Goal: Information Seeking & Learning: Learn about a topic

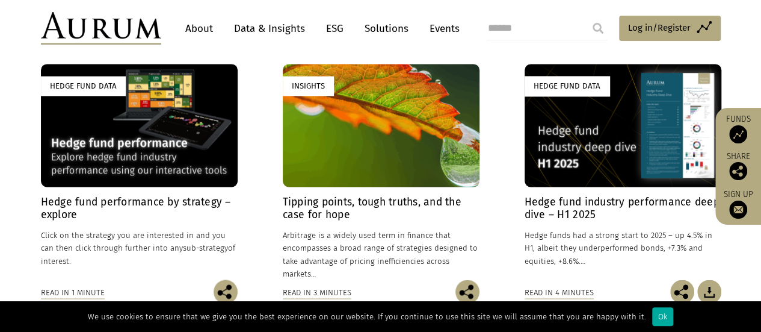
scroll to position [903, 0]
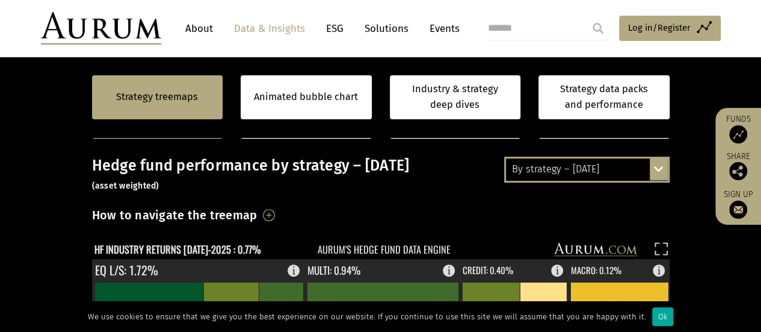
scroll to position [241, 0]
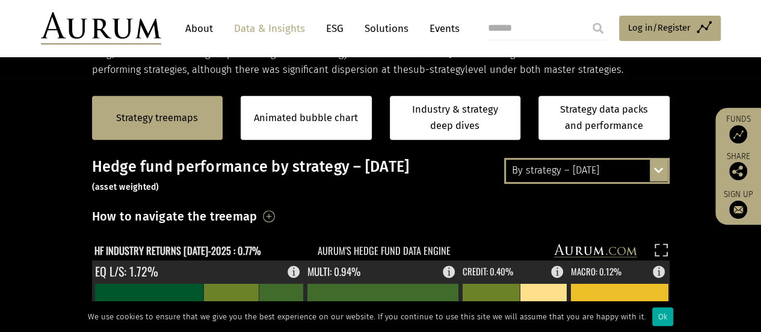
click at [545, 166] on div "By strategy – [DATE]" at bounding box center [587, 170] width 162 height 22
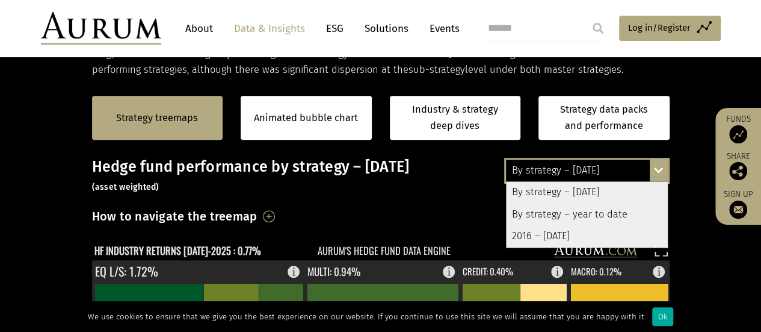
click at [558, 214] on div "By strategy – year to date" at bounding box center [587, 214] width 162 height 22
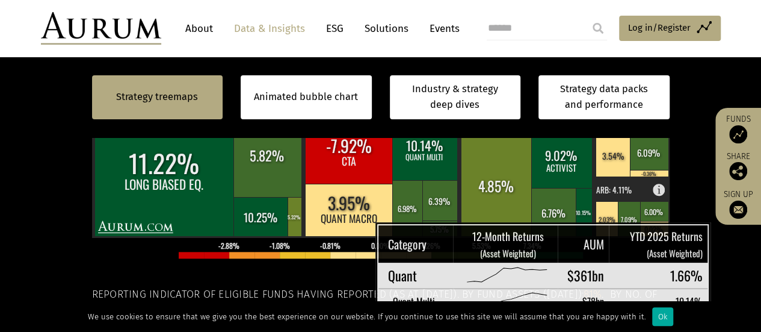
scroll to position [602, 0]
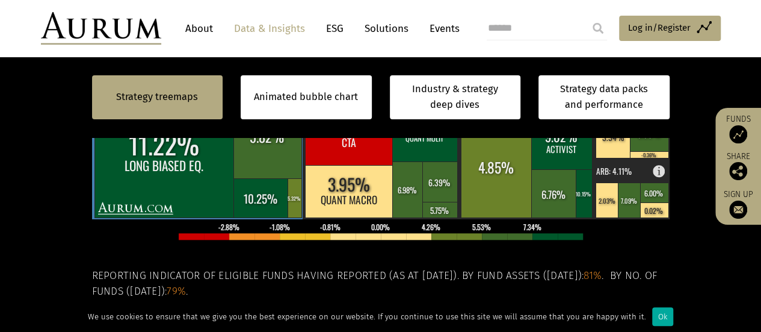
click at [158, 171] on rect at bounding box center [164, 155] width 140 height 124
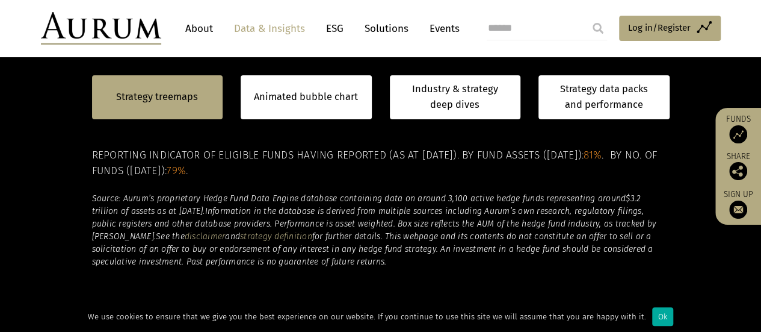
scroll to position [662, 0]
